Goal: Task Accomplishment & Management: Use online tool/utility

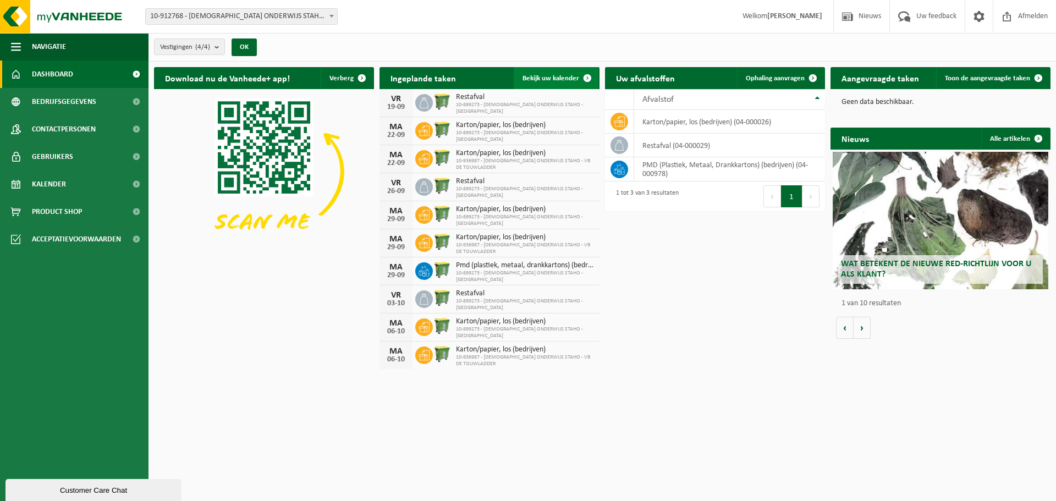
click at [570, 76] on span "Bekijk uw kalender" at bounding box center [551, 78] width 57 height 7
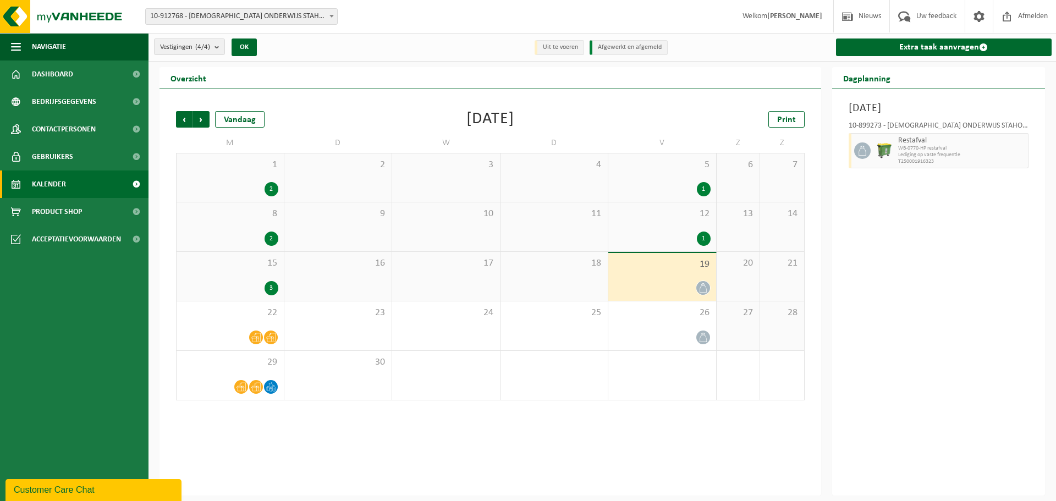
click at [655, 273] on div "19" at bounding box center [663, 277] width 108 height 48
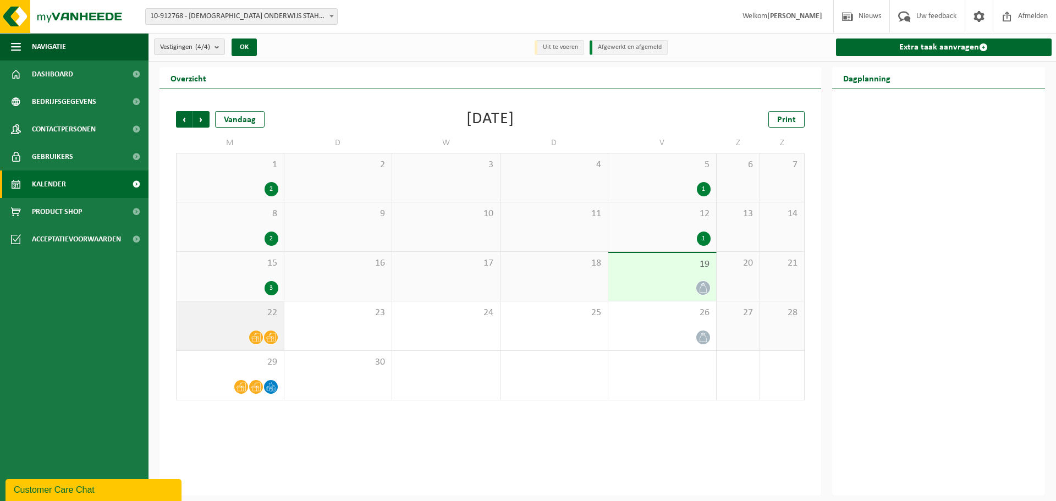
click at [222, 329] on div "22" at bounding box center [230, 325] width 107 height 49
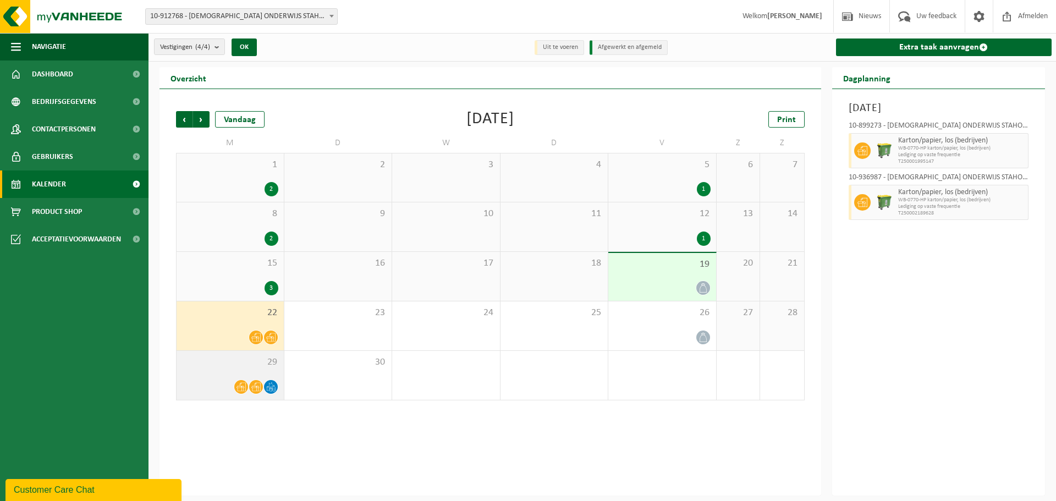
click at [234, 370] on div "29" at bounding box center [230, 375] width 107 height 49
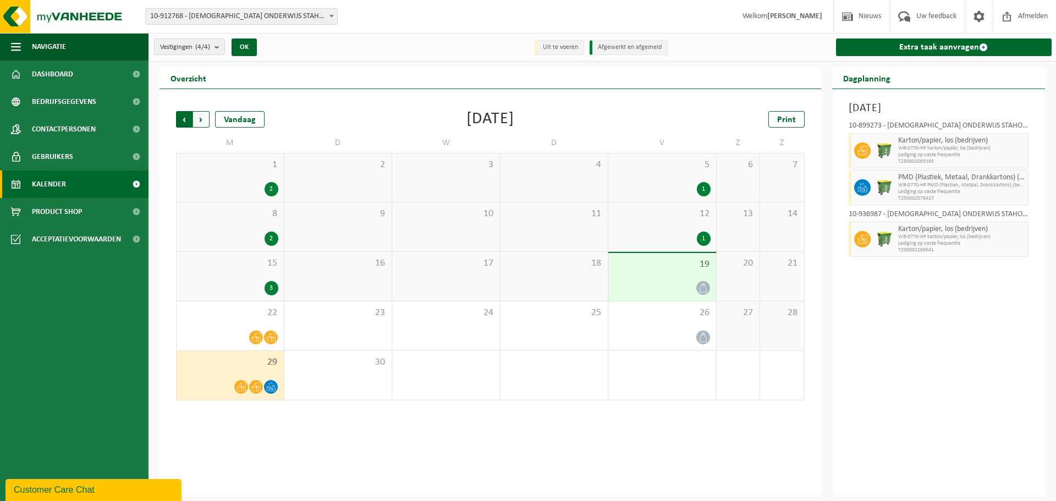
click at [200, 118] on span "Volgende" at bounding box center [201, 119] width 17 height 17
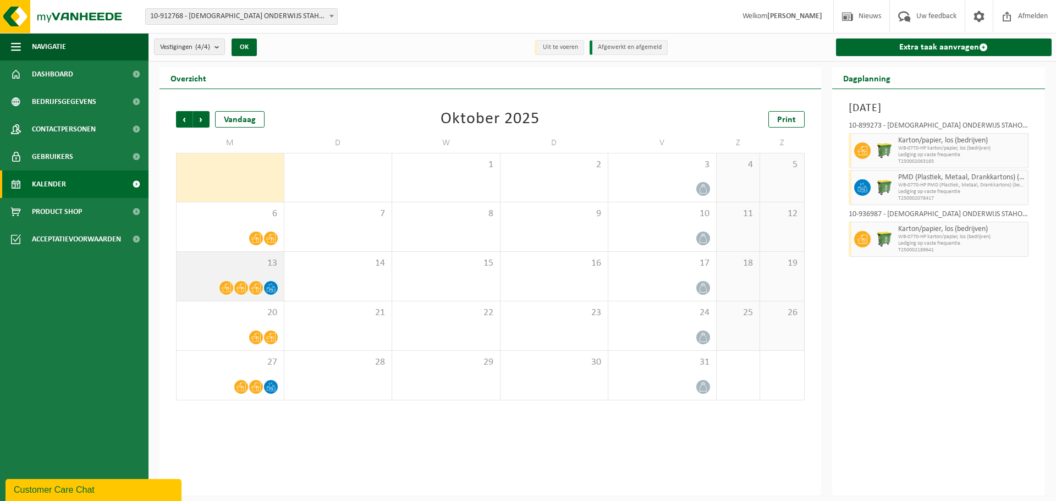
click at [222, 282] on span at bounding box center [227, 288] width 14 height 14
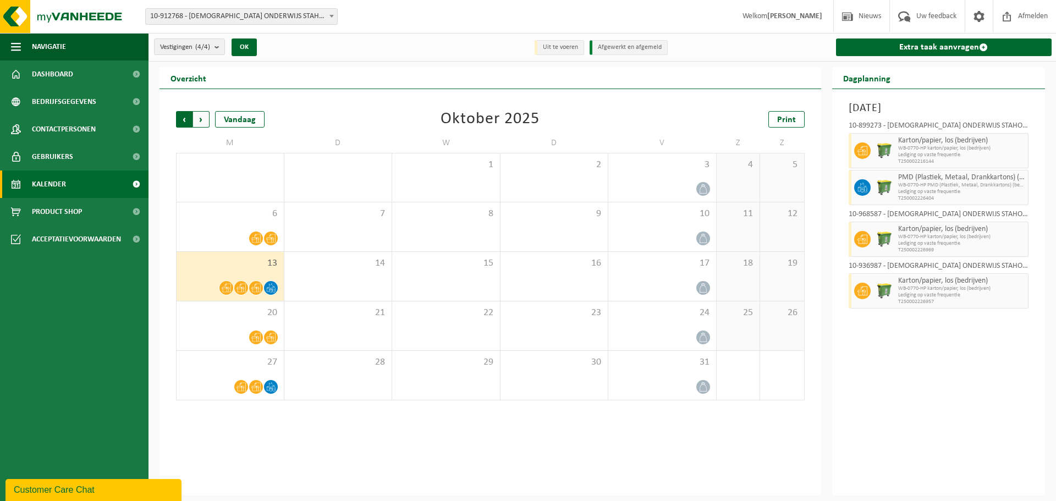
click at [199, 118] on span "Volgende" at bounding box center [201, 119] width 17 height 17
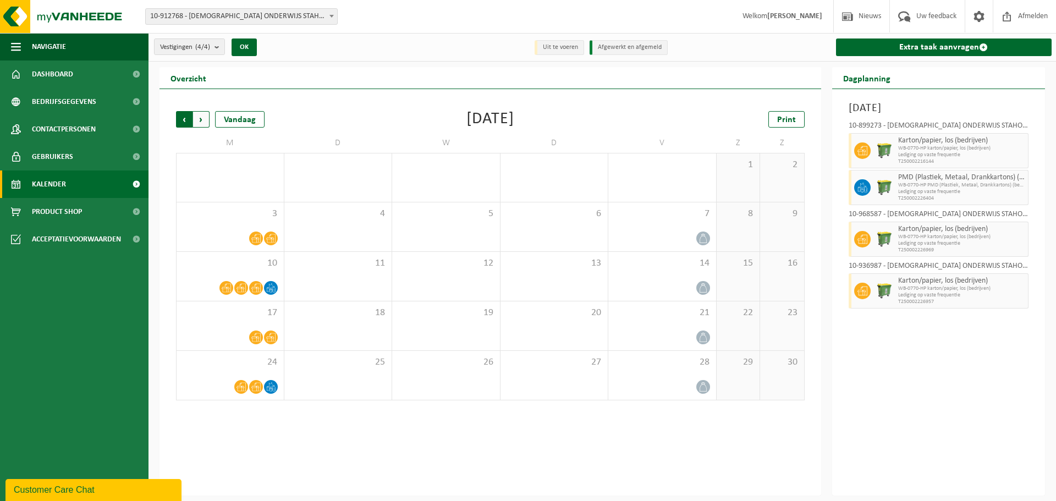
click at [201, 121] on span "Volgende" at bounding box center [201, 119] width 17 height 17
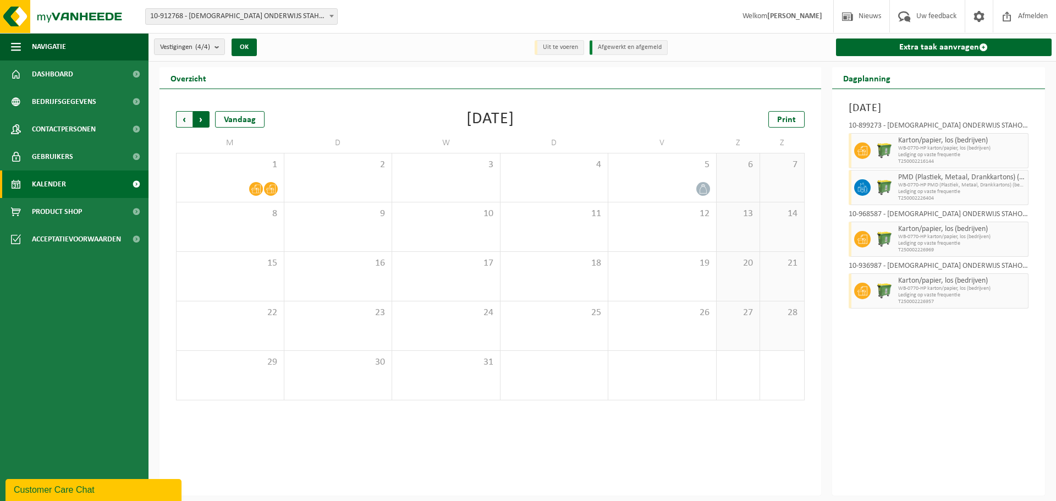
click at [180, 120] on span "Vorige" at bounding box center [184, 119] width 17 height 17
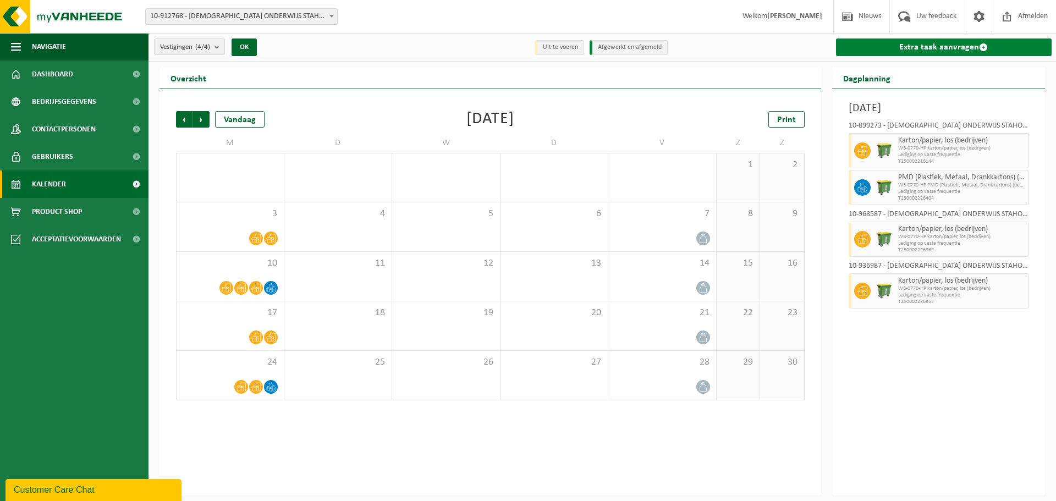
click at [934, 43] on link "Extra taak aanvragen" at bounding box center [944, 48] width 216 height 18
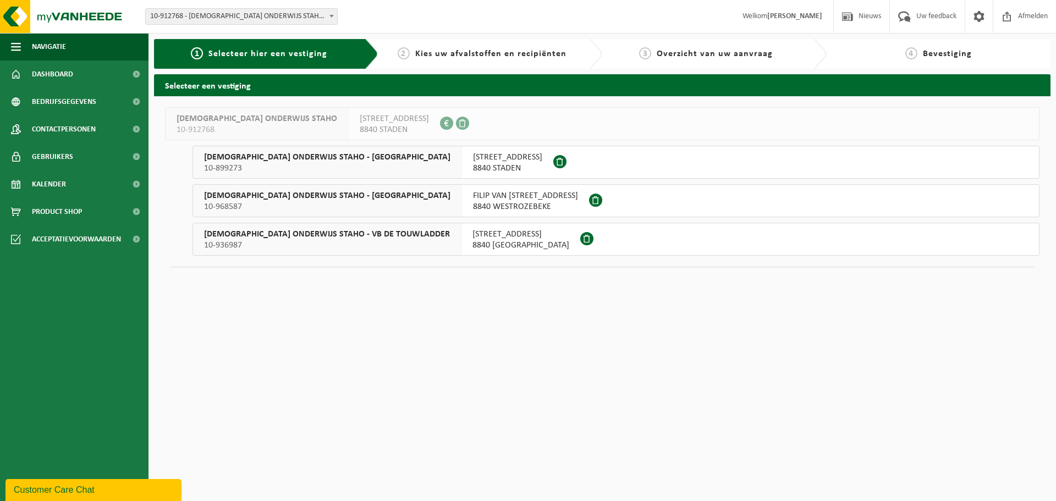
click at [237, 202] on span "10-968587" at bounding box center [327, 206] width 246 height 11
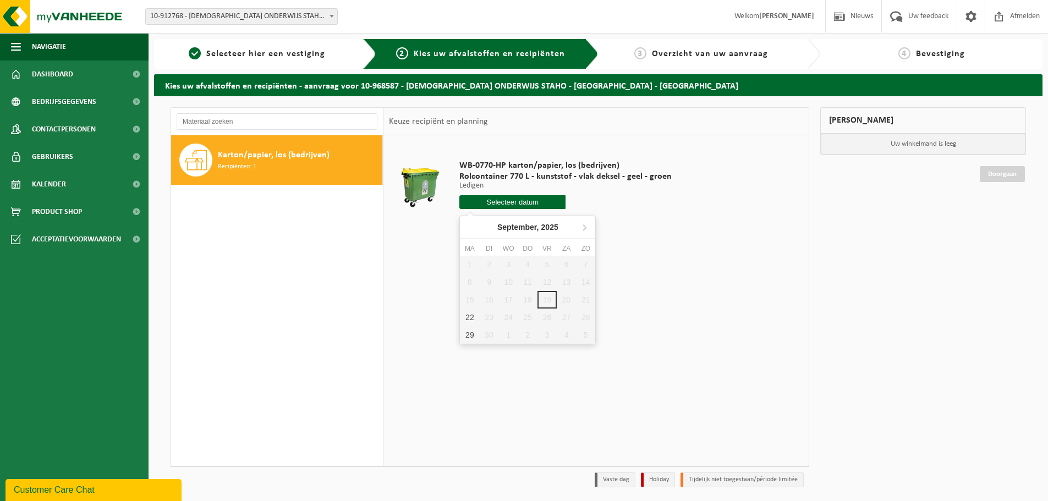
click at [504, 203] on input "text" at bounding box center [512, 202] width 106 height 14
click at [469, 315] on div "22" at bounding box center [469, 318] width 19 height 18
type input "Van [DATE]"
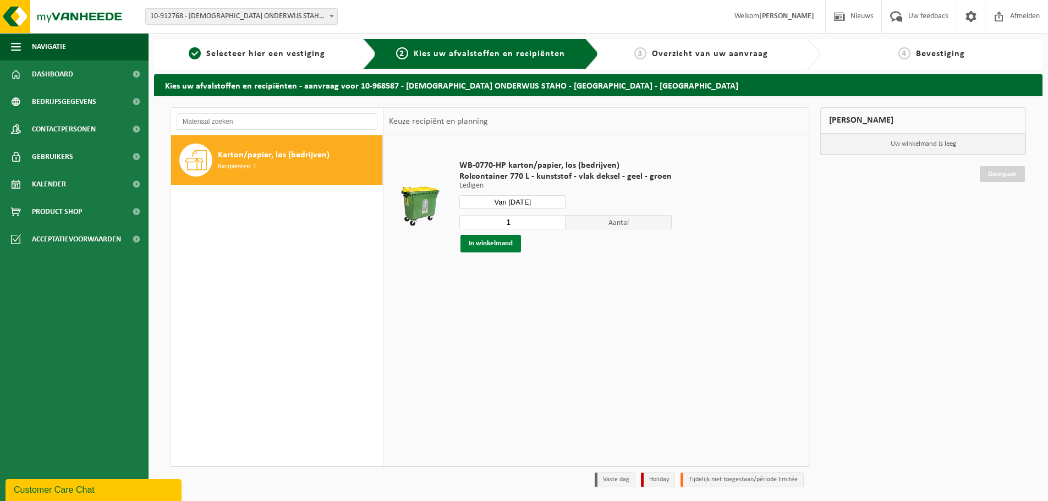
click at [487, 243] on button "In winkelmand" at bounding box center [491, 244] width 61 height 18
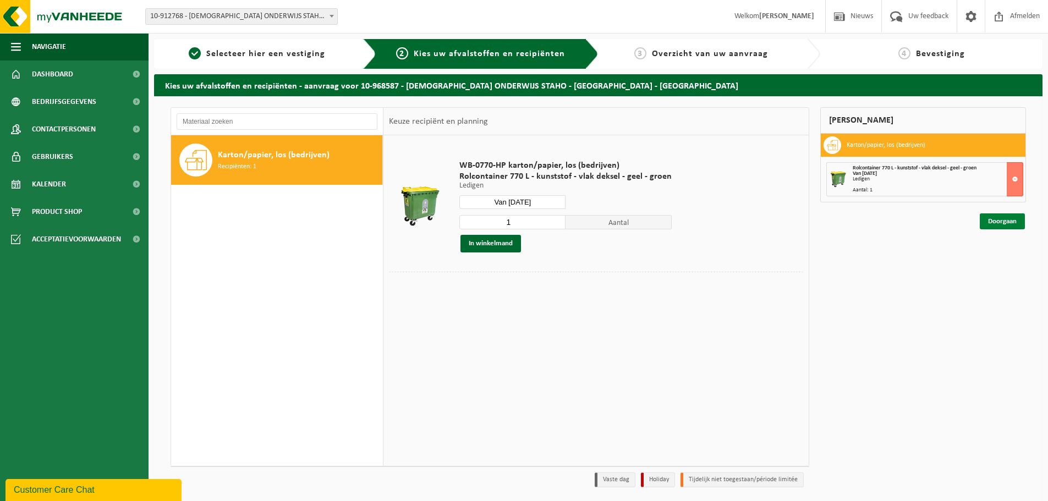
click at [1001, 220] on link "Doorgaan" at bounding box center [1002, 221] width 45 height 16
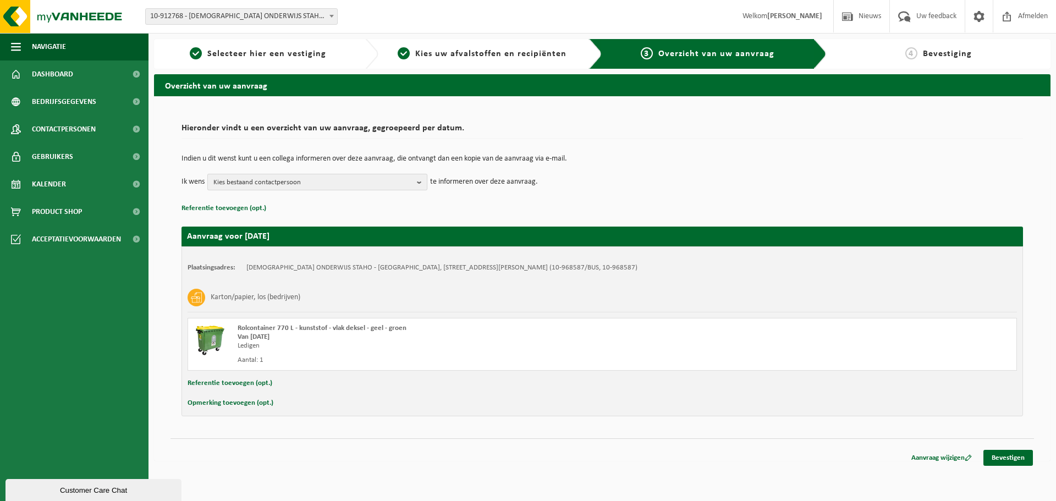
click at [309, 180] on span "Kies bestaand contactpersoon" at bounding box center [312, 182] width 199 height 17
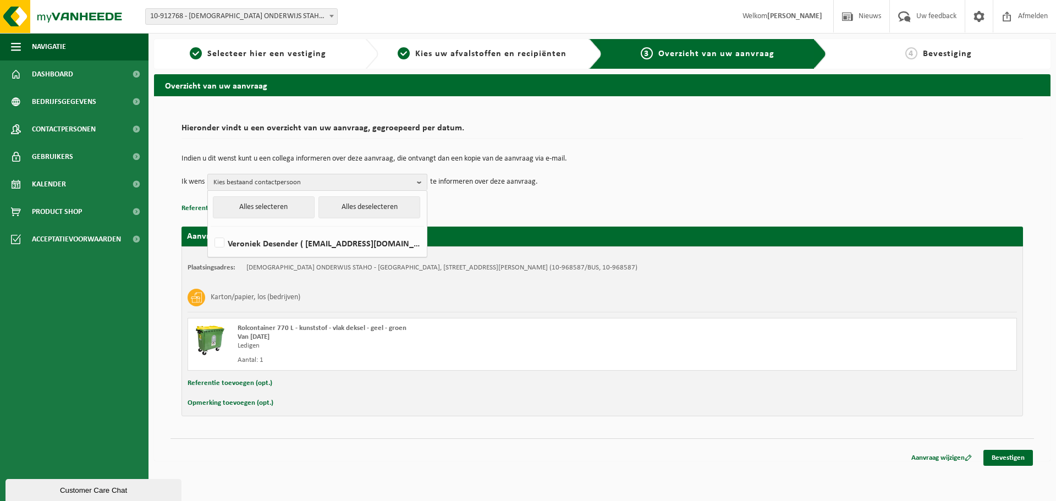
click at [505, 207] on p "Referentie toevoegen (opt.)" at bounding box center [603, 208] width 842 height 14
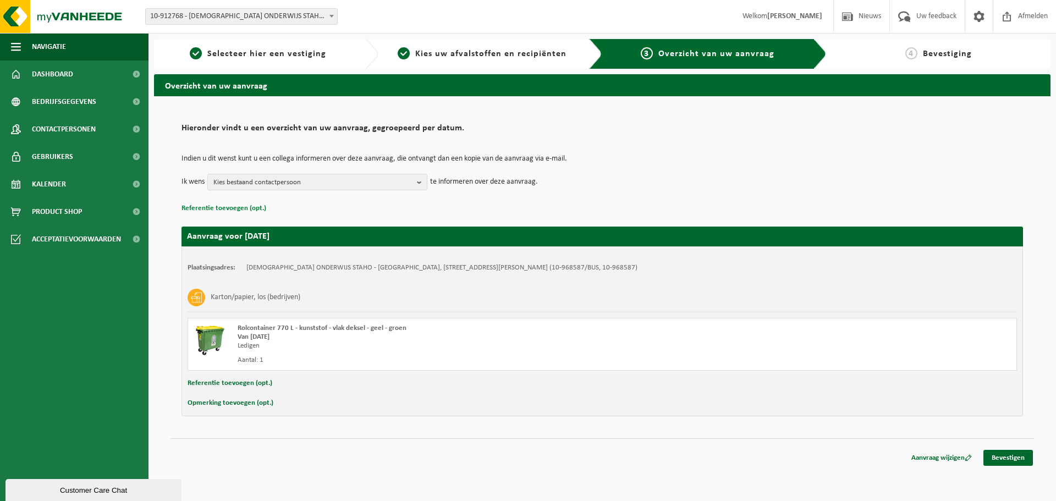
click at [216, 206] on button "Referentie toevoegen (opt.)" at bounding box center [224, 208] width 85 height 14
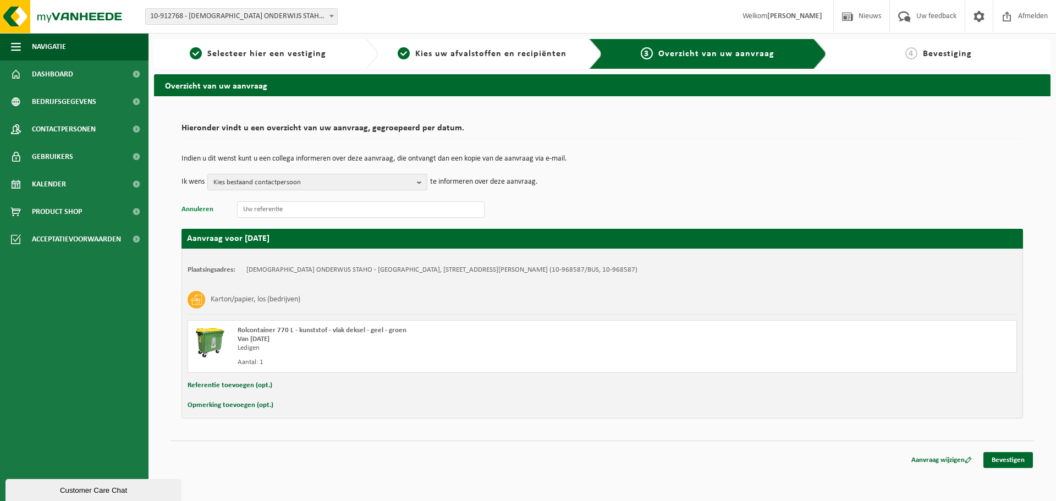
click at [194, 208] on button "Annuleren" at bounding box center [198, 209] width 32 height 14
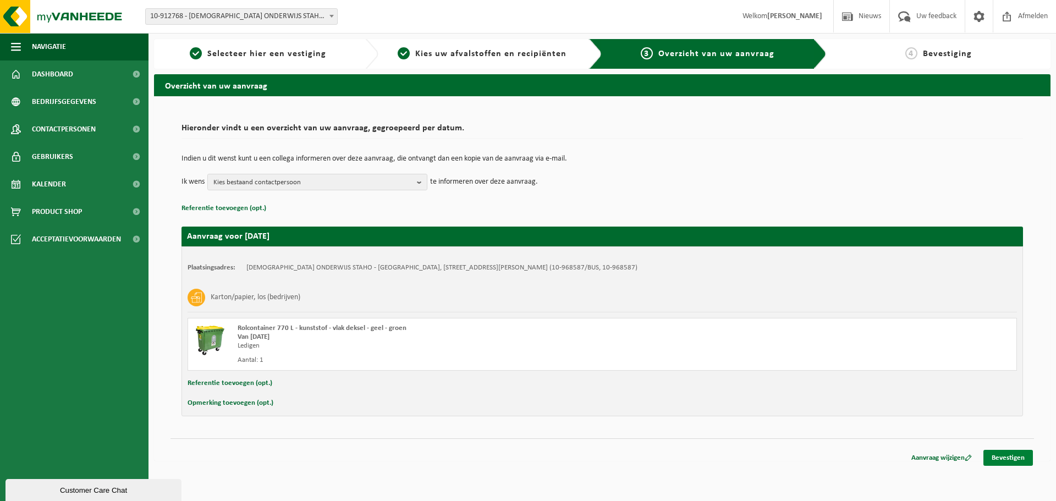
click at [1011, 455] on link "Bevestigen" at bounding box center [1009, 458] width 50 height 16
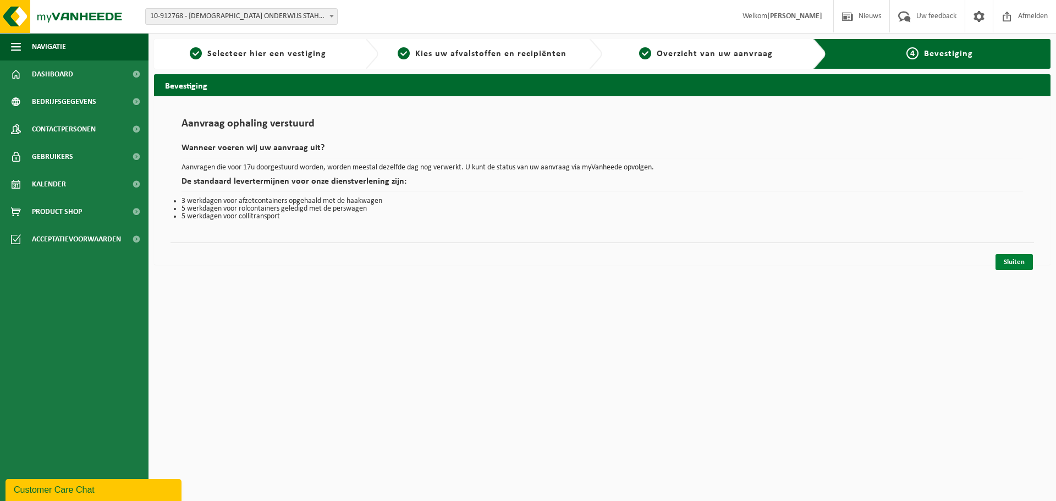
click at [1019, 259] on link "Sluiten" at bounding box center [1014, 262] width 37 height 16
